Goal: Task Accomplishment & Management: Use online tool/utility

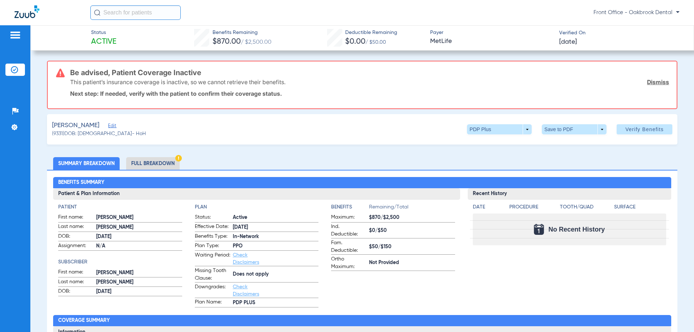
click at [154, 161] on li "Full Breakdown" at bounding box center [153, 163] width 54 height 13
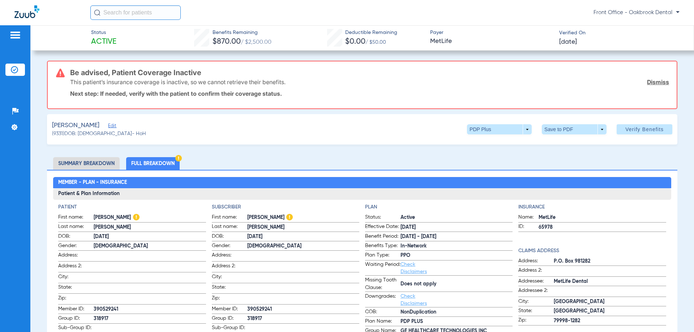
click at [653, 80] on link "Dismiss" at bounding box center [658, 81] width 22 height 7
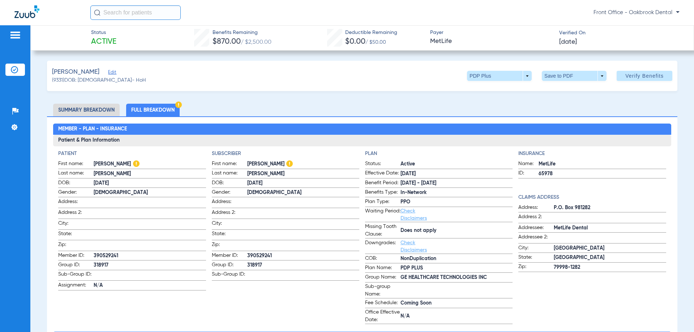
click at [65, 108] on li "Summary Breakdown" at bounding box center [86, 110] width 67 height 13
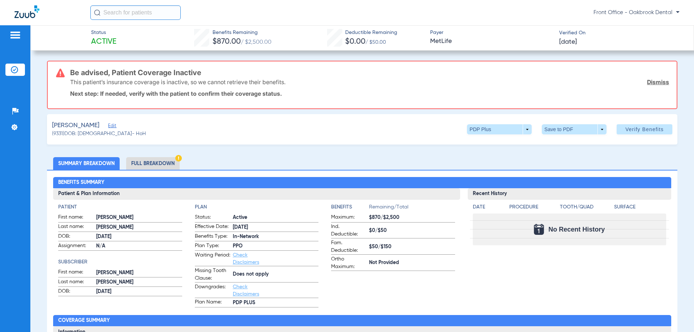
click at [647, 82] on link "Dismiss" at bounding box center [658, 81] width 22 height 7
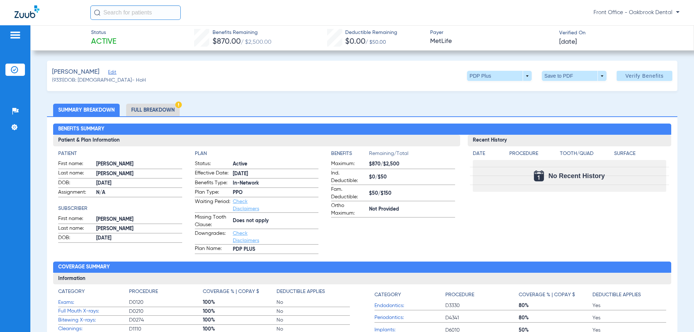
click at [109, 73] on span "Edit" at bounding box center [111, 73] width 7 height 7
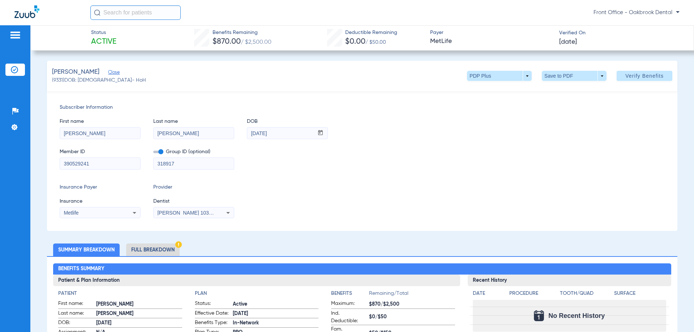
drag, startPoint x: 96, startPoint y: 159, endPoint x: 21, endPoint y: 162, distance: 74.5
click at [21, 162] on div "Patients Insurance Verification Setup Help Center Settings Status Active Benefi…" at bounding box center [347, 191] width 694 height 332
type input "102185111000"
drag, startPoint x: 166, startPoint y: 166, endPoint x: 150, endPoint y: 166, distance: 15.9
click at [150, 166] on div "Member ID 102185111000 Group ID (optional) 318917" at bounding box center [362, 156] width 605 height 28
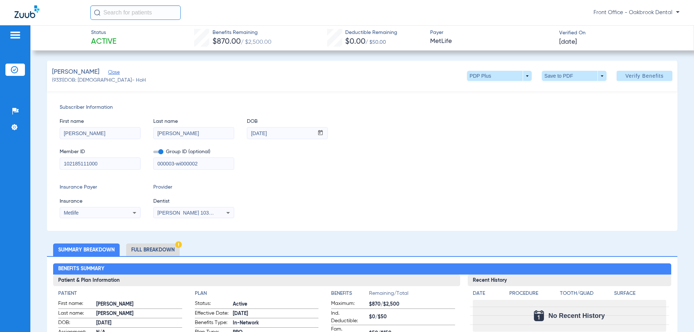
type input "000003-wi000002"
click at [133, 211] on icon at bounding box center [134, 213] width 9 height 9
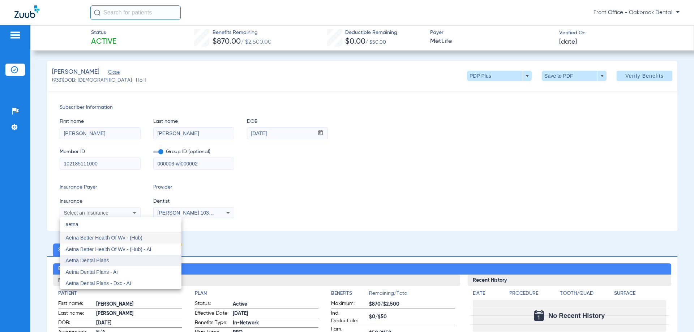
type input "aetna"
click at [91, 261] on span "Aetna Dental Plans" at bounding box center [87, 261] width 43 height 6
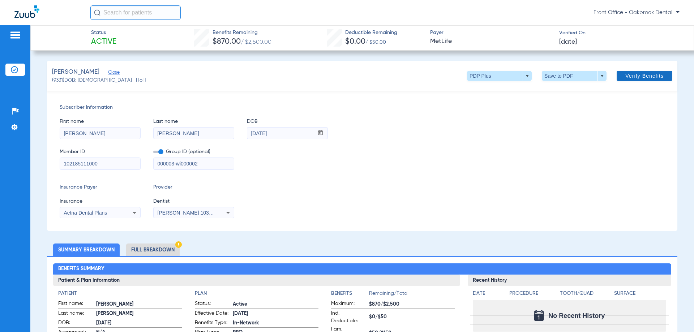
click at [635, 79] on span at bounding box center [645, 75] width 56 height 17
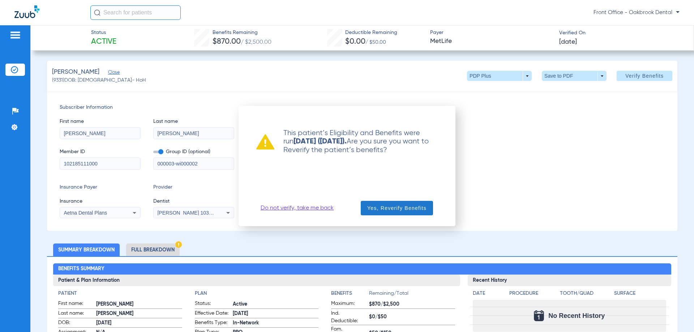
click at [381, 209] on span "Yes, Reverify Benefits" at bounding box center [396, 208] width 59 height 7
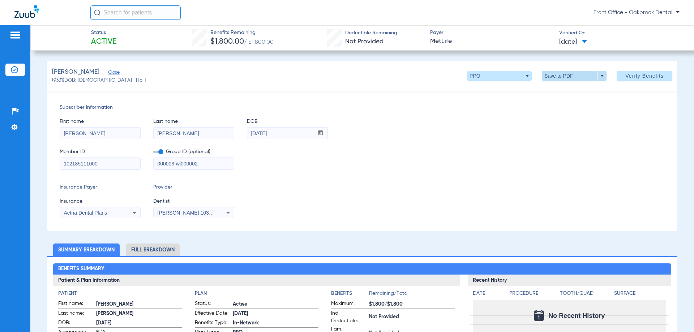
click at [598, 75] on span at bounding box center [574, 76] width 65 height 10
click at [584, 88] on span "Save to PDF" at bounding box center [571, 90] width 29 height 5
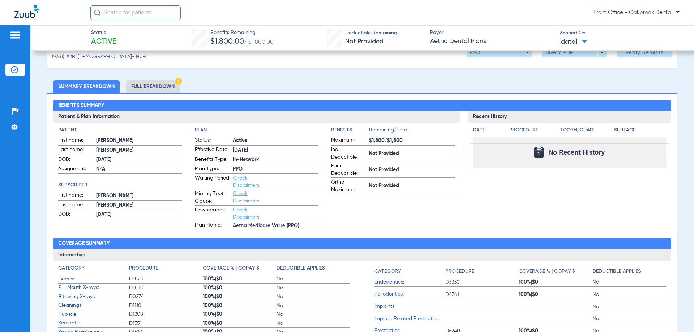
scroll to position [36, 0]
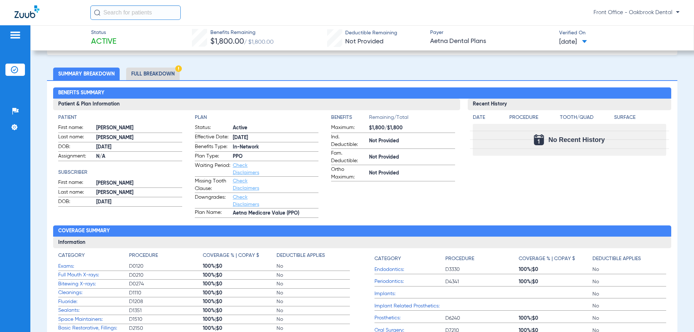
click at [235, 167] on link "Check Disclaimers" at bounding box center [246, 169] width 26 height 12
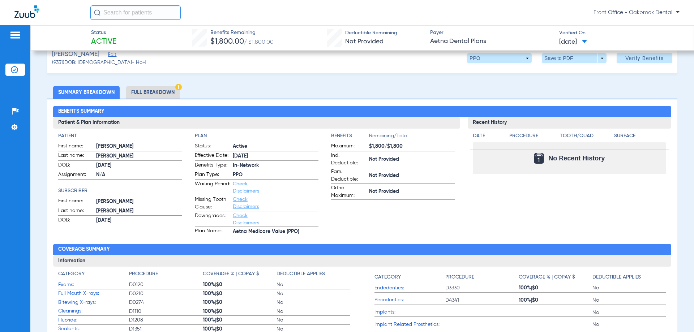
scroll to position [0, 0]
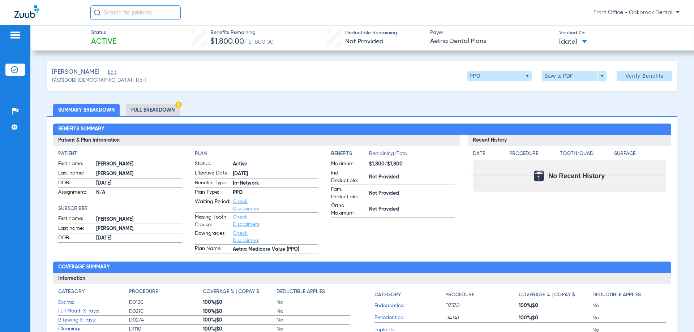
click at [146, 107] on li "Full Breakdown" at bounding box center [153, 110] width 54 height 13
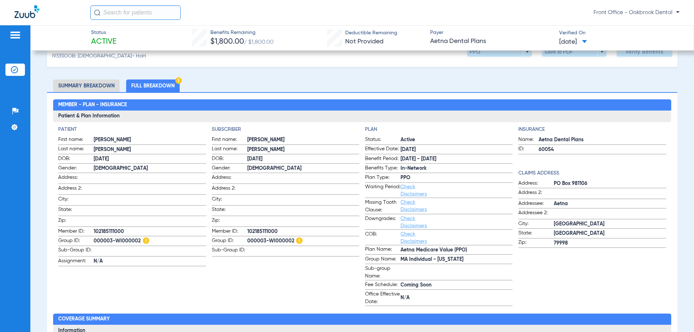
scroll to position [36, 0]
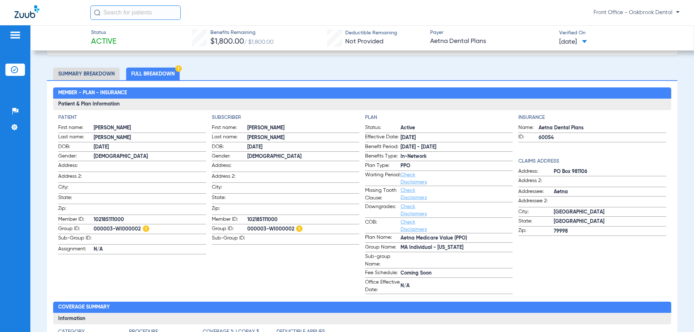
click at [410, 221] on link "Check Disclaimers" at bounding box center [414, 226] width 26 height 12
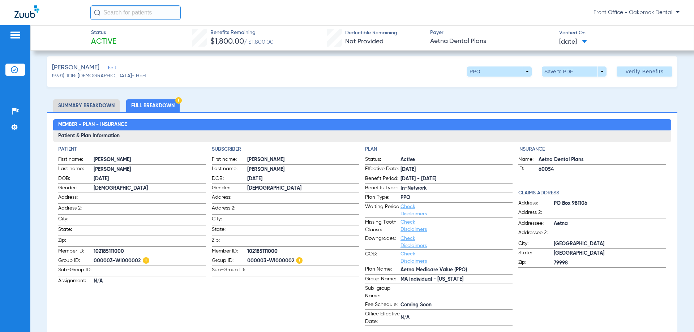
scroll to position [0, 0]
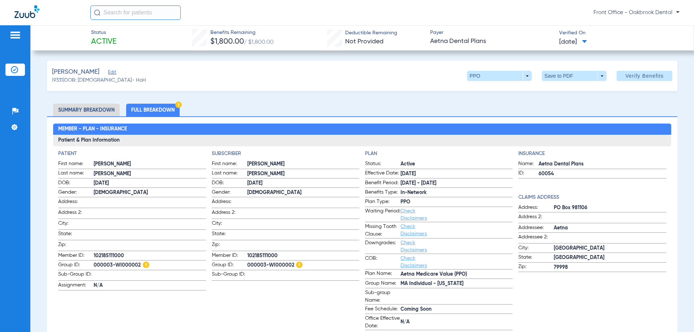
click at [405, 226] on link "Check Disclaimers" at bounding box center [414, 230] width 26 height 12
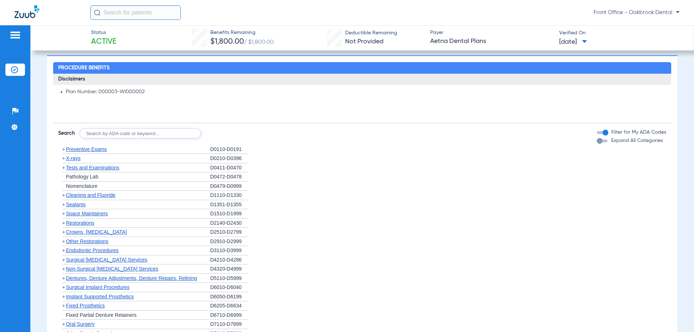
scroll to position [488, 0]
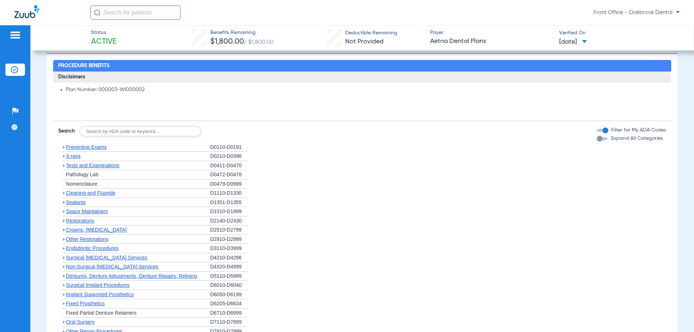
click at [64, 231] on span "+" at bounding box center [63, 230] width 3 height 6
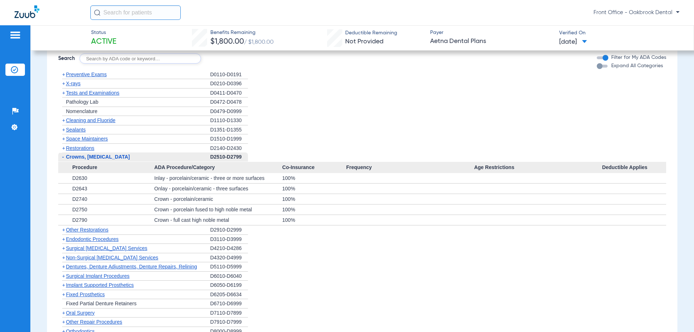
scroll to position [596, 0]
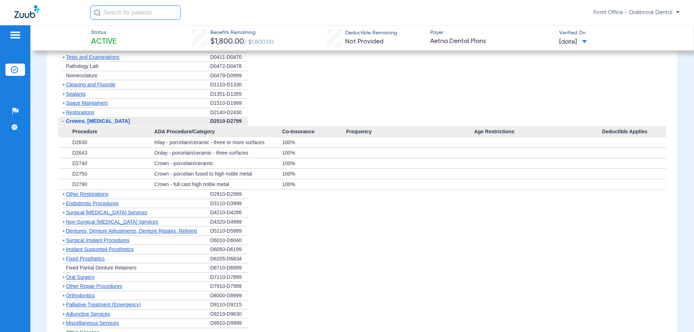
click at [64, 231] on span "+" at bounding box center [63, 231] width 3 height 6
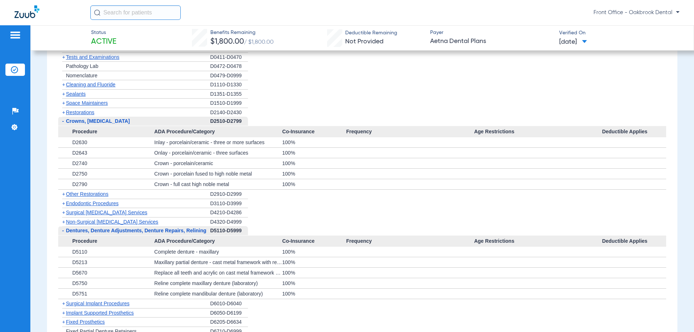
click at [62, 114] on span "+" at bounding box center [63, 113] width 3 height 6
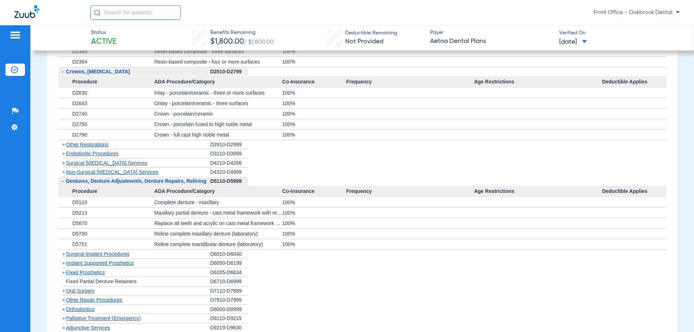
scroll to position [777, 0]
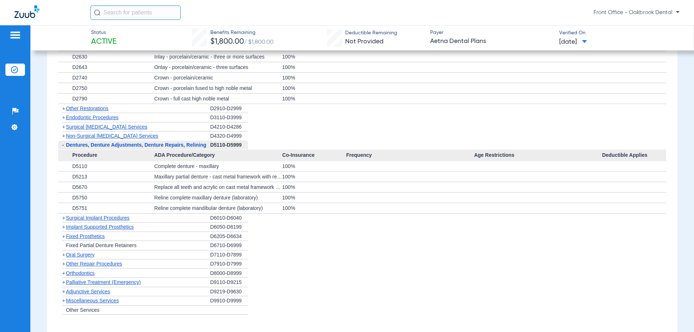
click at [64, 263] on span "+" at bounding box center [63, 264] width 3 height 6
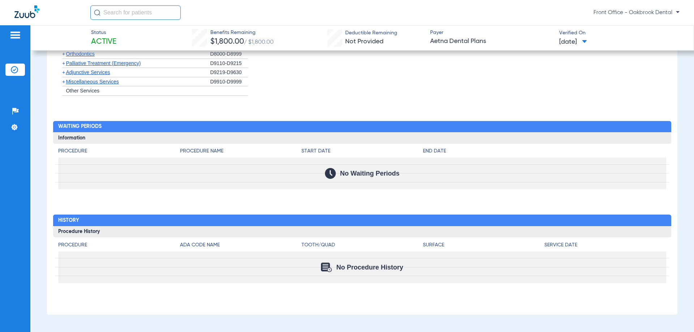
scroll to position [1019, 0]
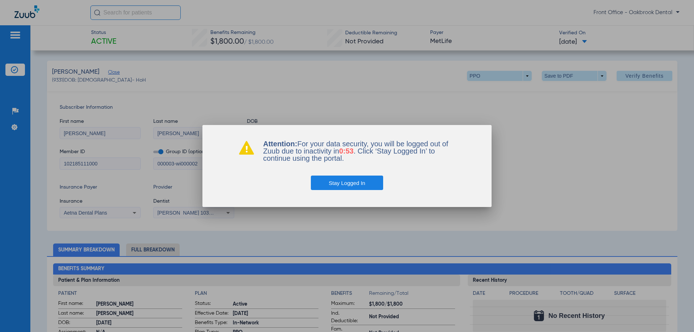
click at [337, 183] on button "Stay Logged In" at bounding box center [347, 183] width 73 height 14
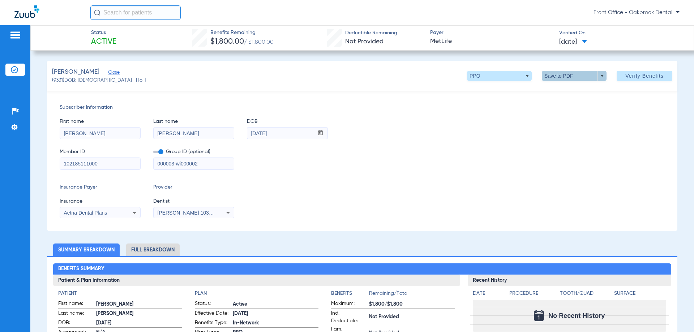
click at [8, 35] on div at bounding box center [15, 36] width 20 height 11
click at [19, 33] on img at bounding box center [15, 35] width 12 height 9
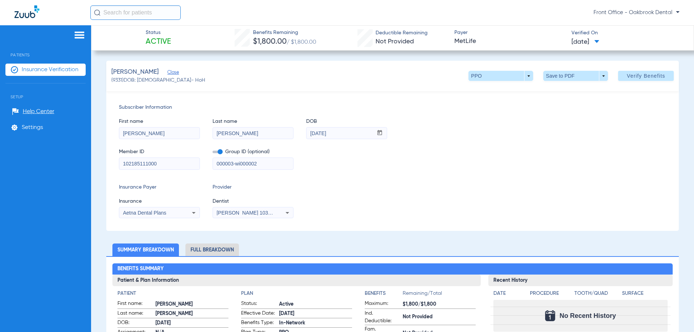
click at [47, 70] on span "Insurance Verification" at bounding box center [50, 69] width 57 height 7
